Goal: Information Seeking & Learning: Learn about a topic

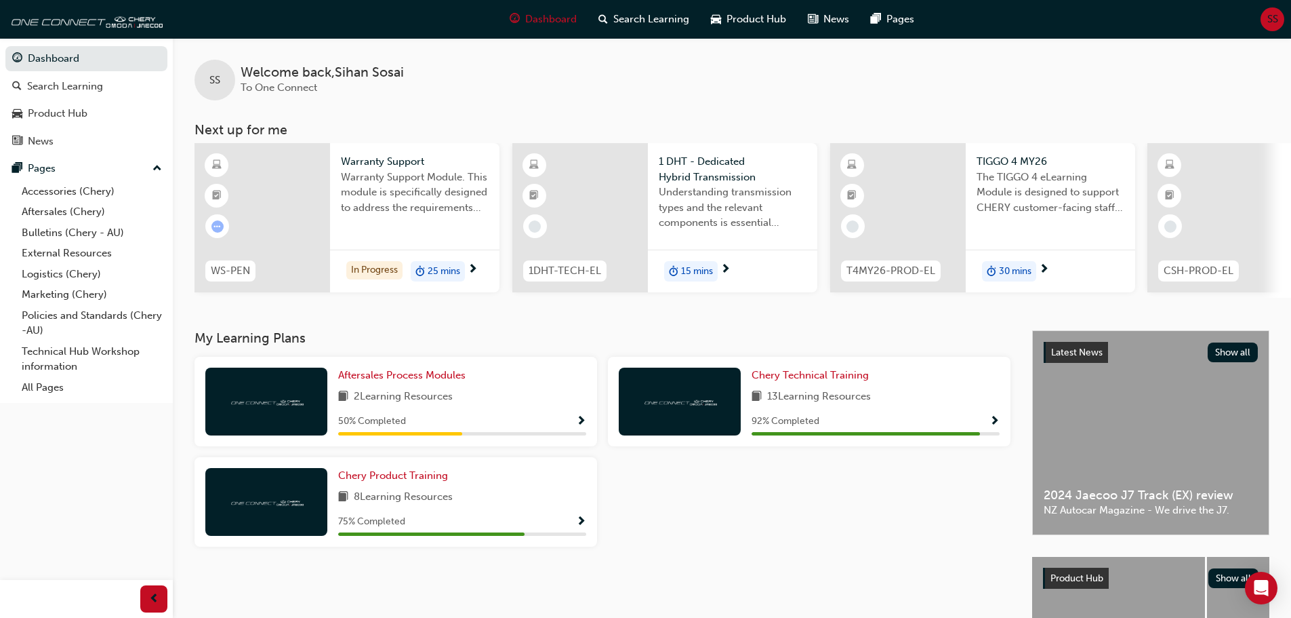
click at [702, 525] on div at bounding box center [809, 507] width 413 height 100
click at [801, 521] on div at bounding box center [809, 507] width 413 height 100
click at [414, 478] on span "Chery Product Training" at bounding box center [393, 475] width 110 height 12
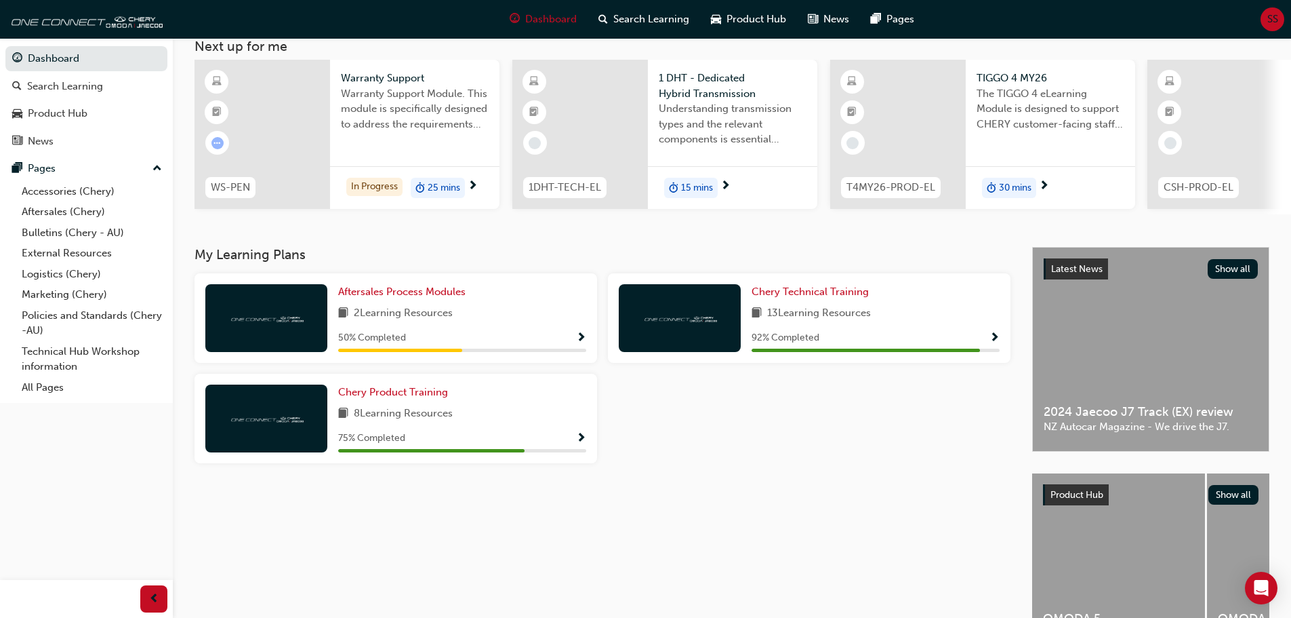
scroll to position [113, 0]
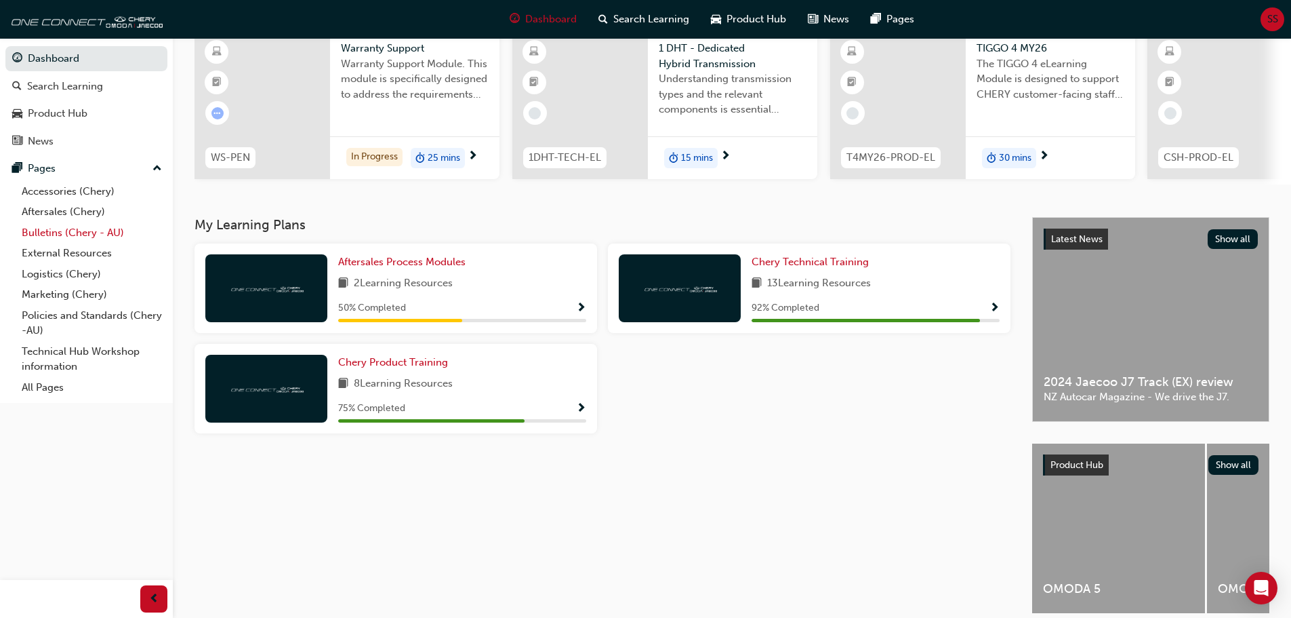
click at [86, 229] on link "Bulletins (Chery - AU)" at bounding box center [91, 232] width 151 height 21
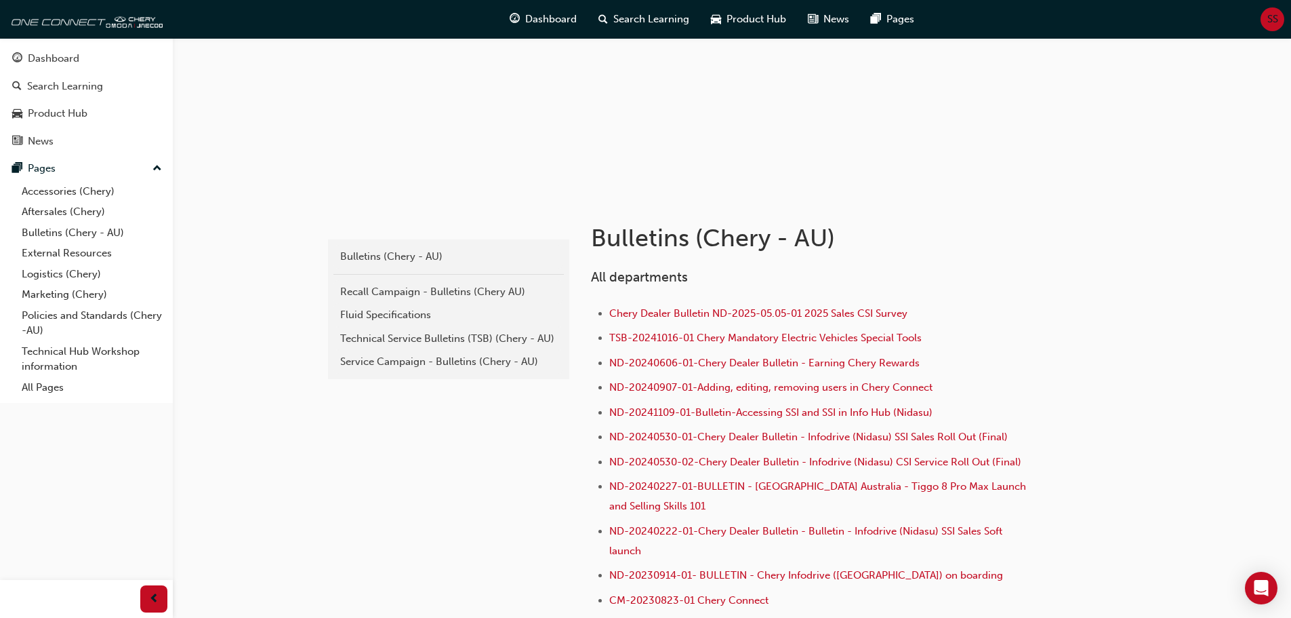
scroll to position [226, 0]
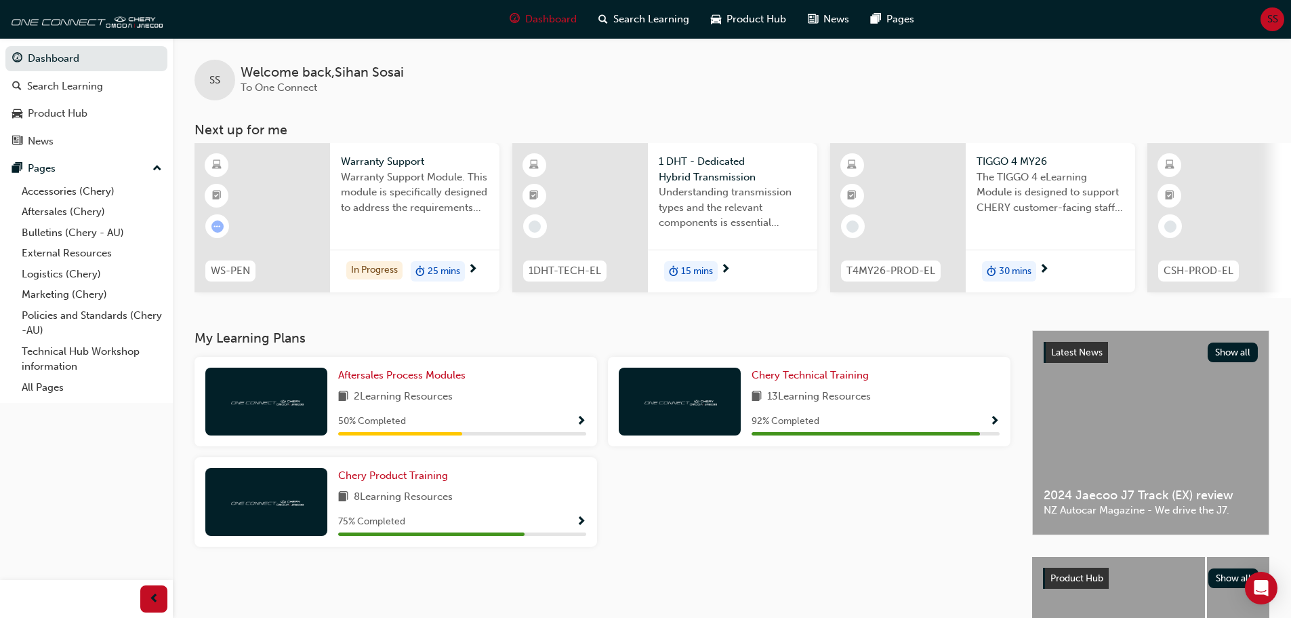
click at [909, 570] on div "My Learning Plans Aftersales Process Modules 2 Learning Resources 50 % Complete…" at bounding box center [614, 540] width 838 height 420
click at [935, 525] on div at bounding box center [809, 507] width 413 height 100
